Goal: Transaction & Acquisition: Purchase product/service

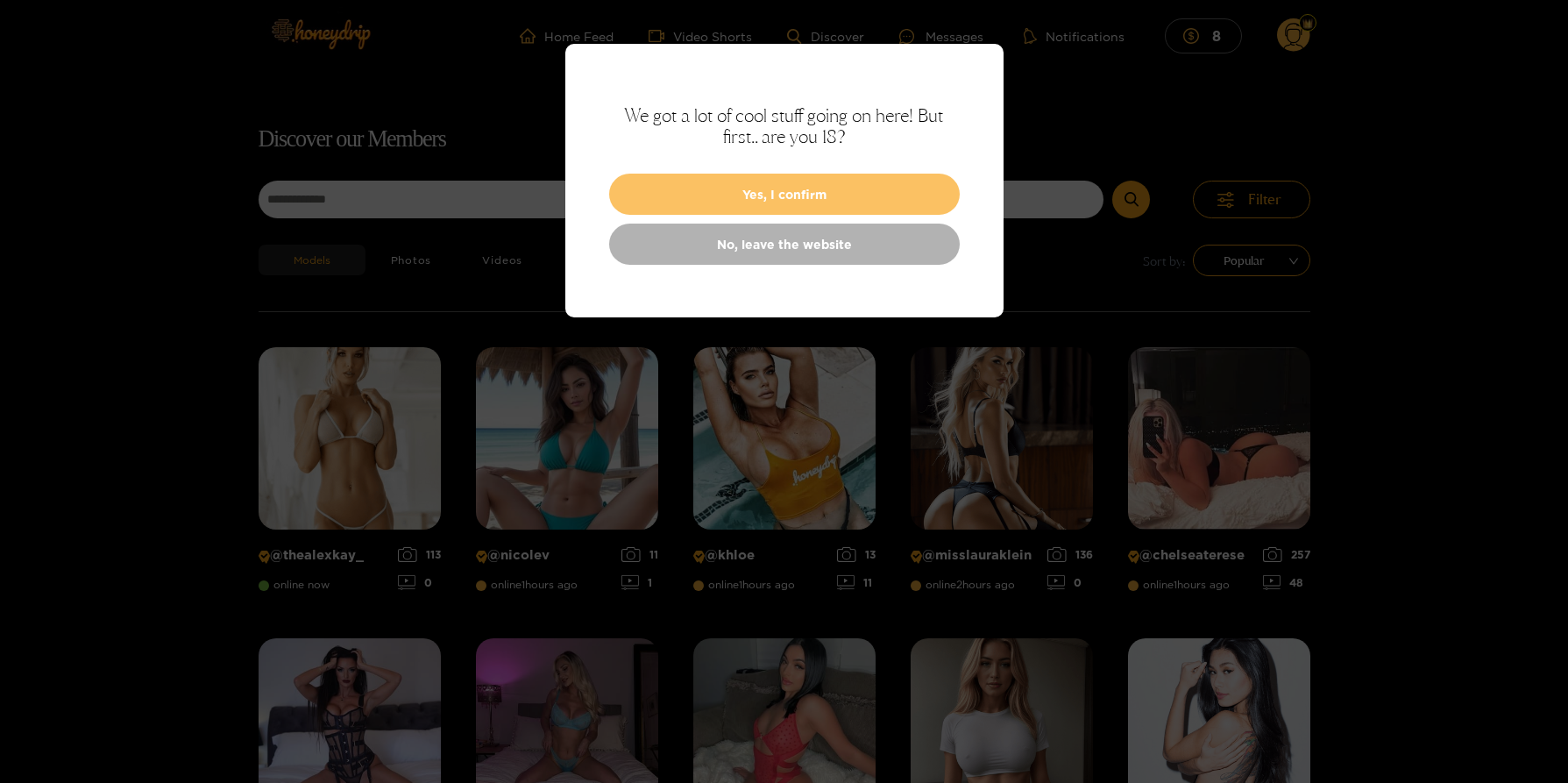
click at [835, 182] on button "Yes, I confirm" at bounding box center [784, 193] width 350 height 41
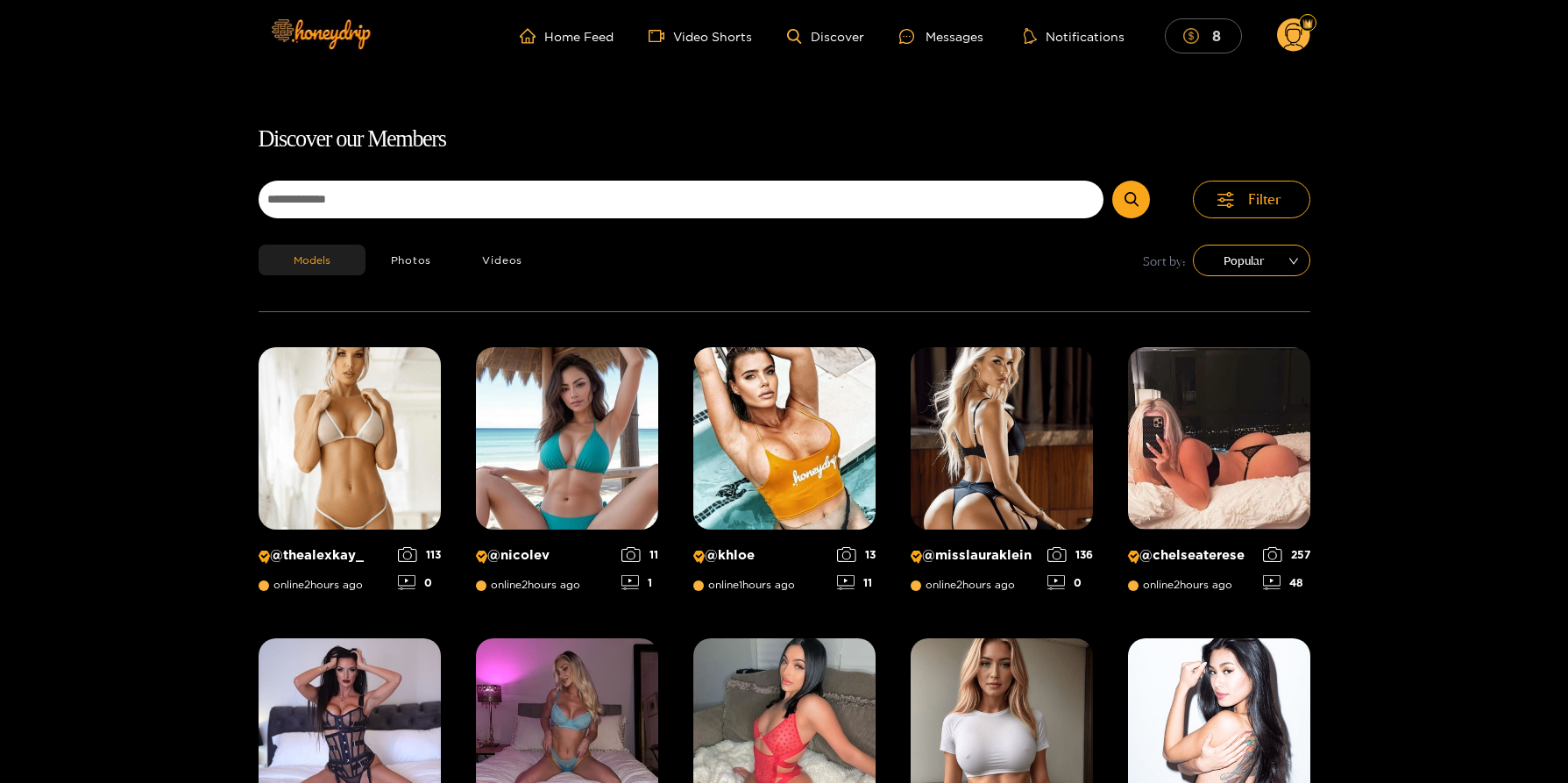
click at [1212, 33] on mark "8" at bounding box center [1216, 36] width 14 height 18
click at [878, 43] on ul "Home Feed Video Shorts Discover Messages Notifications 208" at bounding box center [905, 36] width 809 height 35
click at [906, 42] on div at bounding box center [893, 37] width 27 height 15
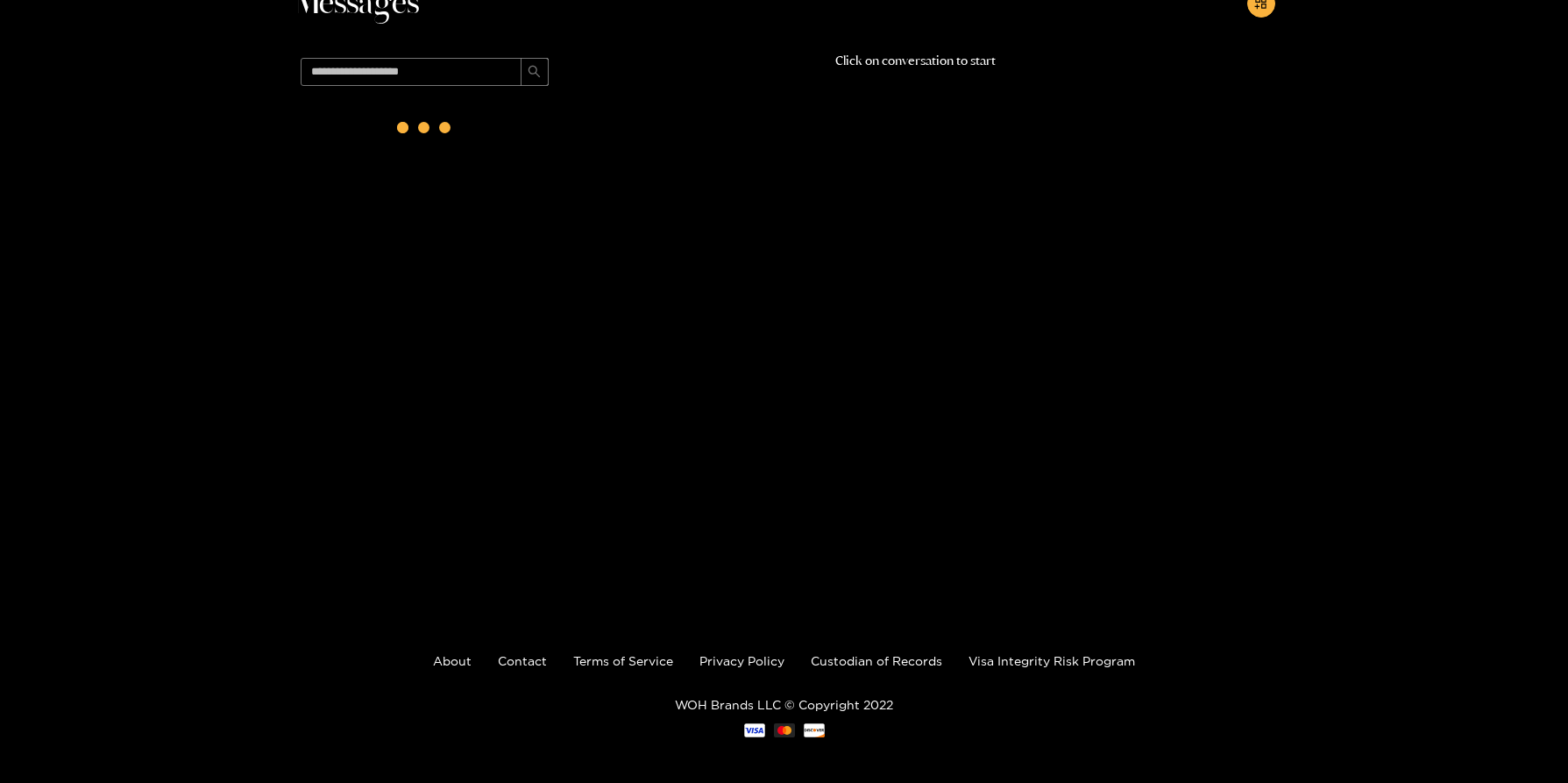
scroll to position [112, 0]
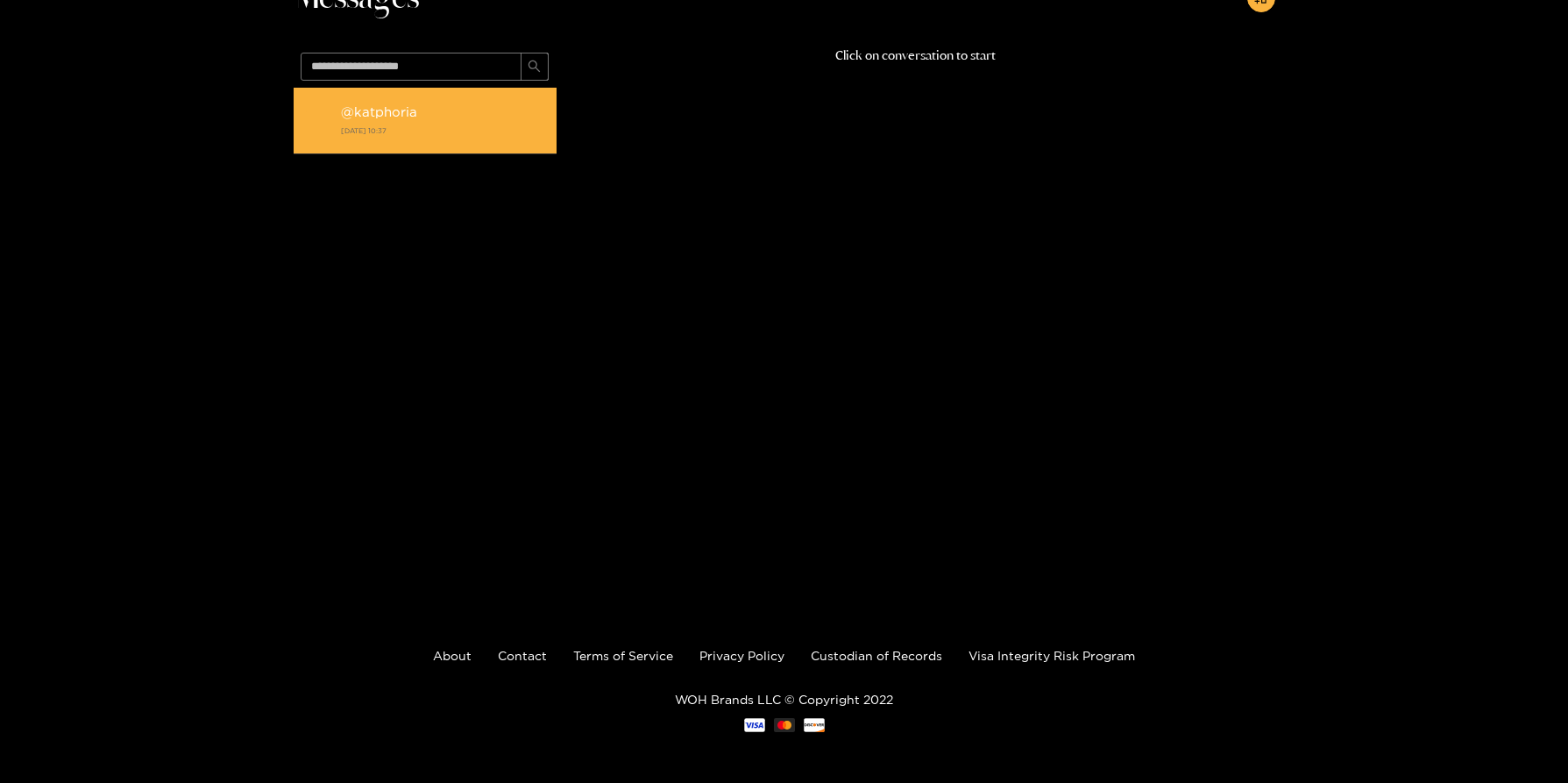
click at [440, 140] on li "@ katphoria [DATE] 10:37" at bounding box center [425, 121] width 263 height 67
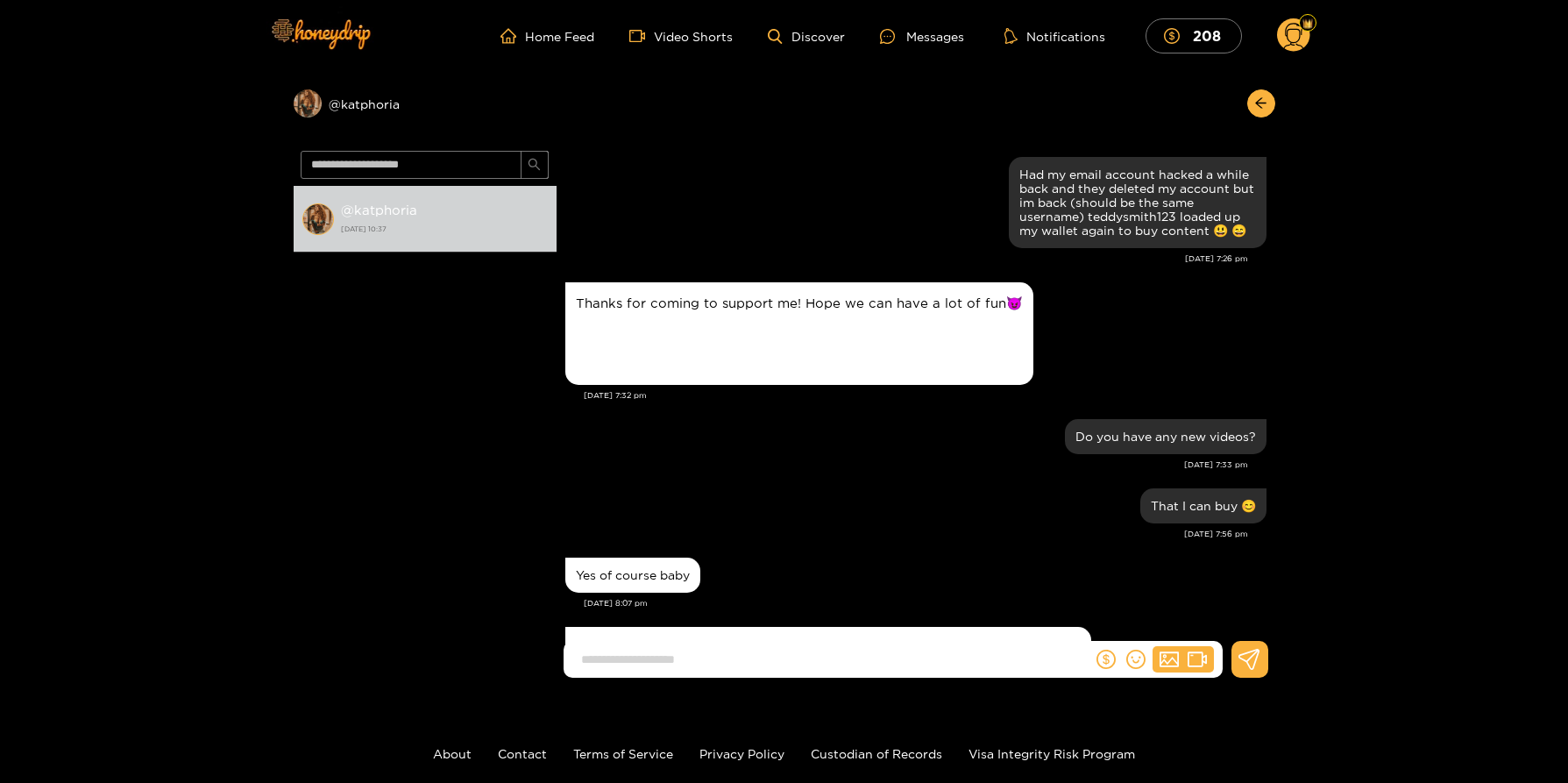
scroll to position [1071, 0]
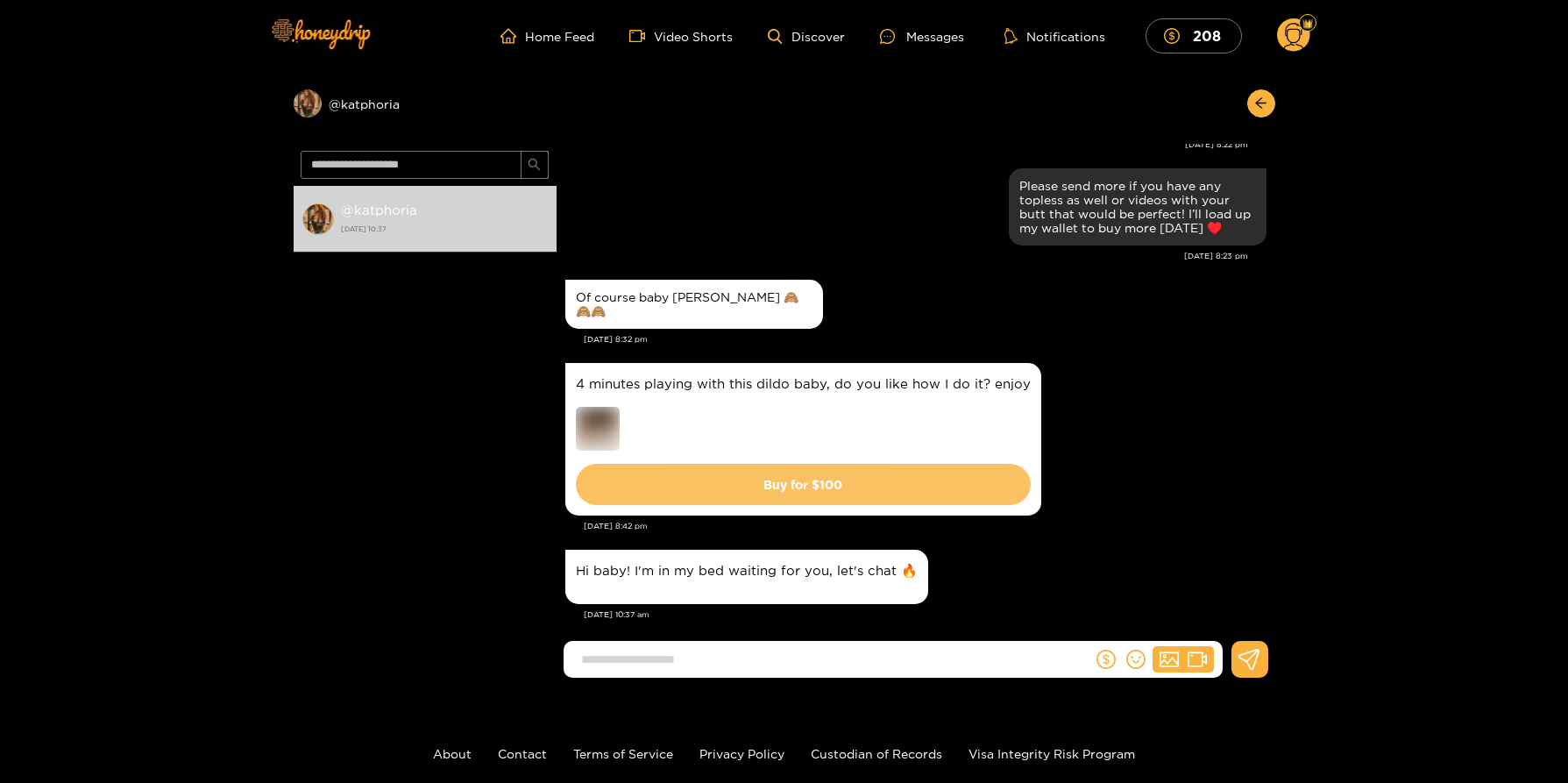
click at [777, 469] on button "Buy for $ 100" at bounding box center [803, 484] width 455 height 41
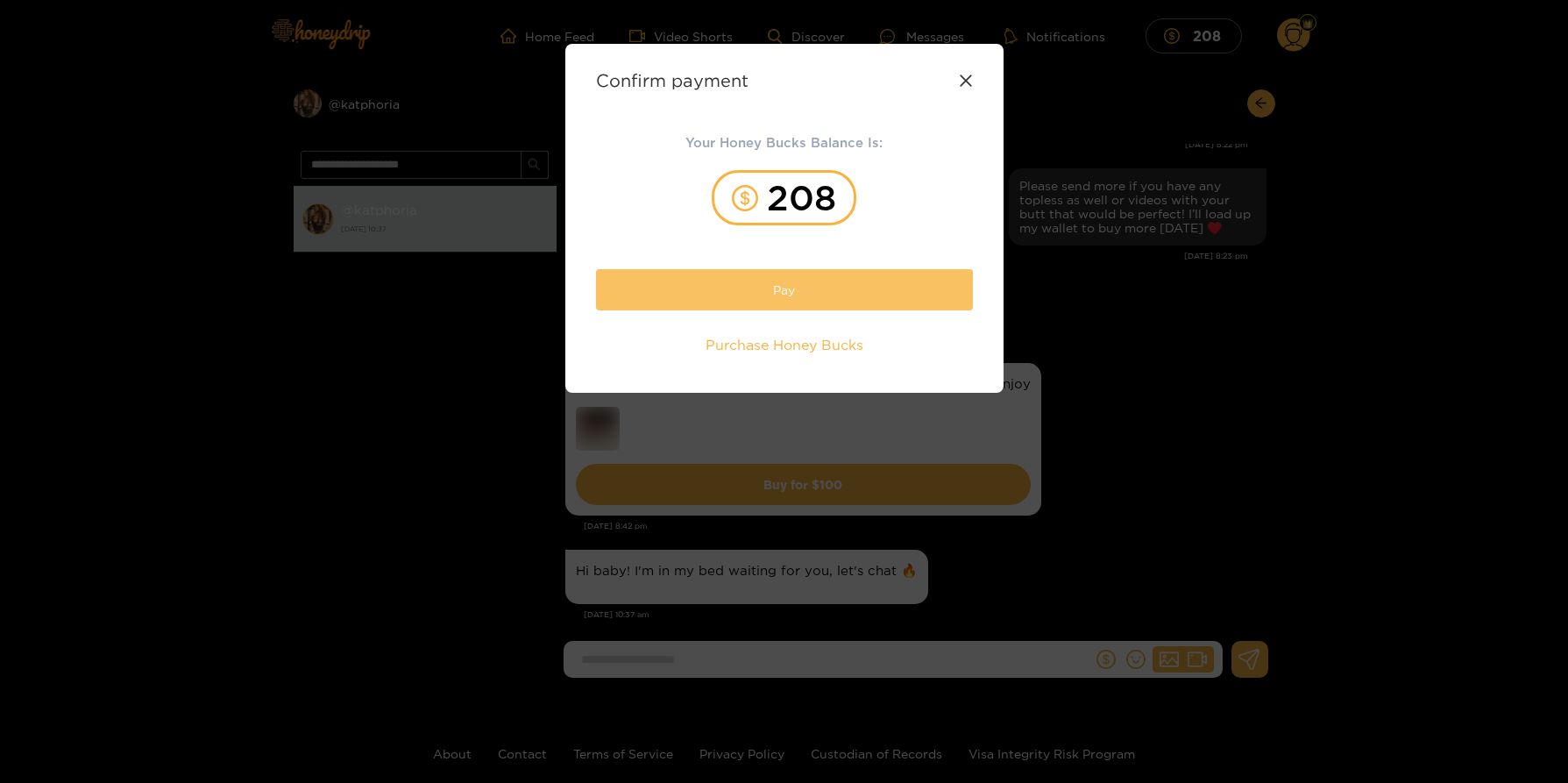
click at [764, 285] on button "Pay" at bounding box center [784, 289] width 377 height 41
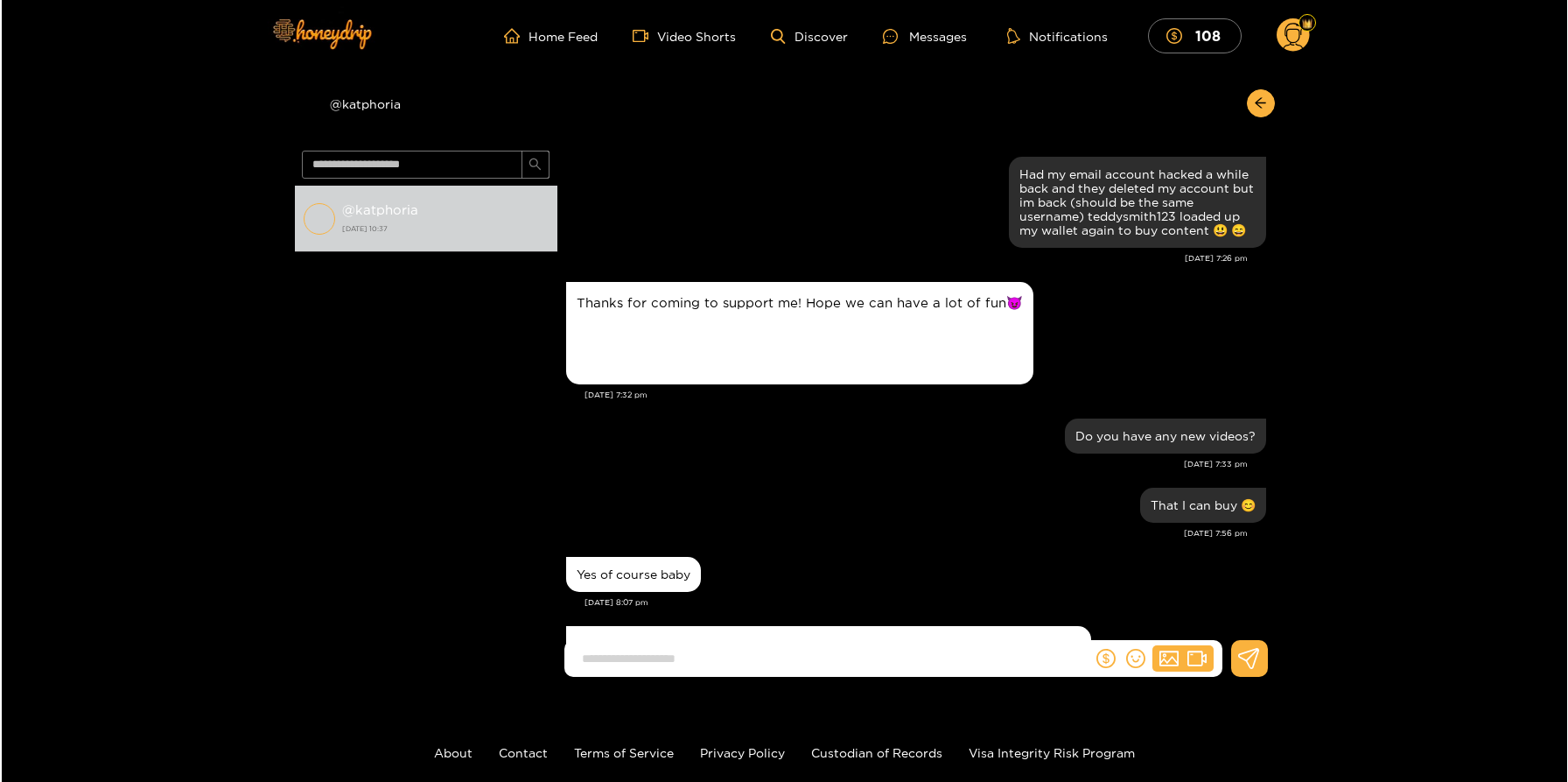
scroll to position [1020, 0]
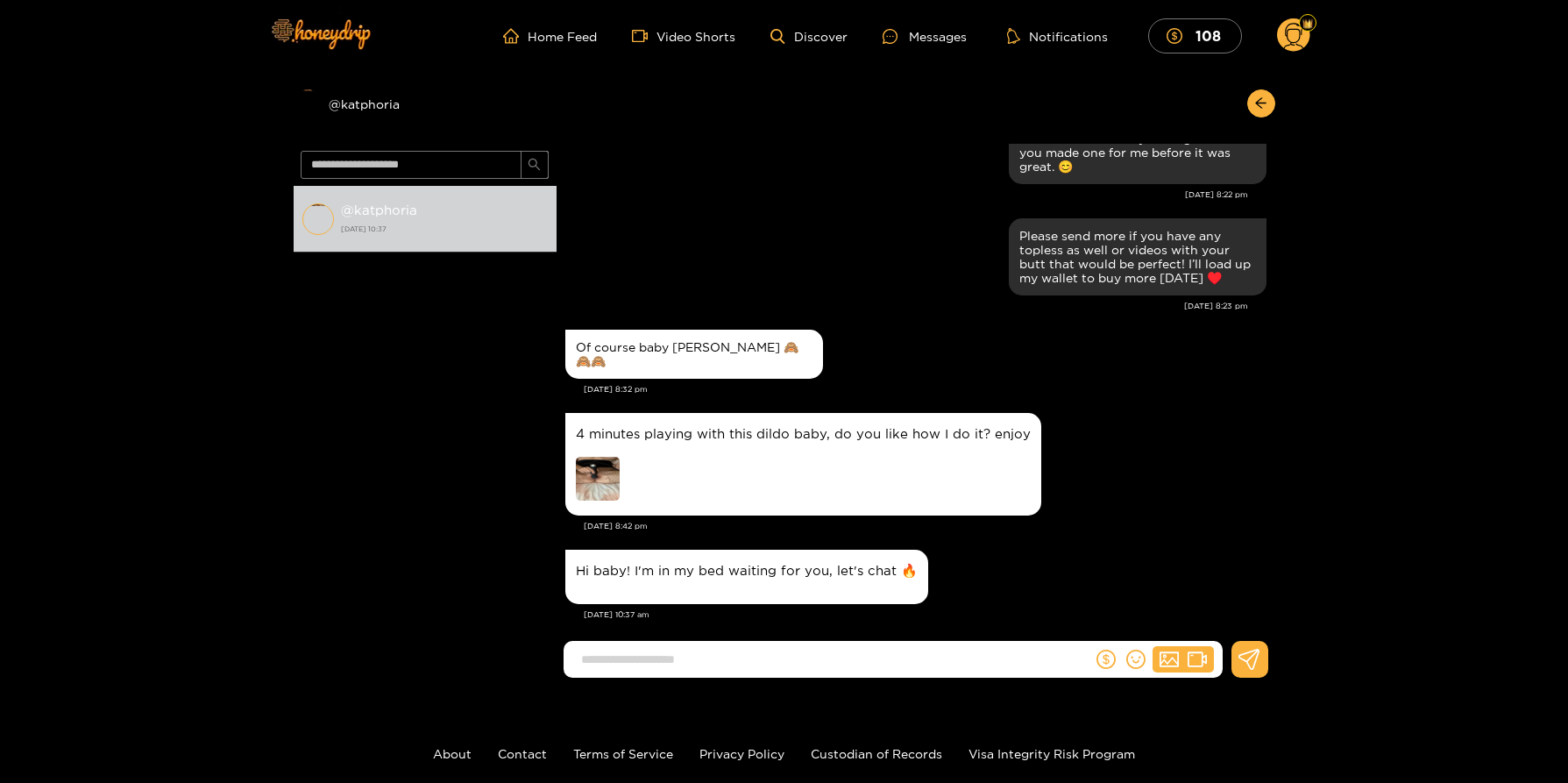
click at [591, 457] on img at bounding box center [598, 479] width 44 height 44
